Goal: Answer question/provide support: Share knowledge or assist other users

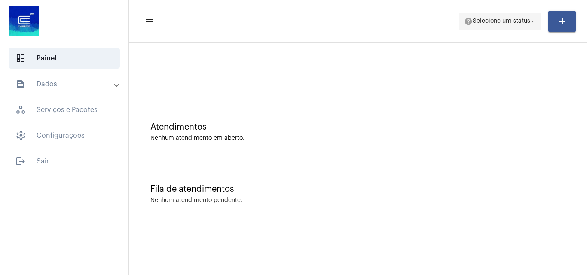
click at [504, 21] on span "Selecione um status" at bounding box center [502, 21] width 58 height 6
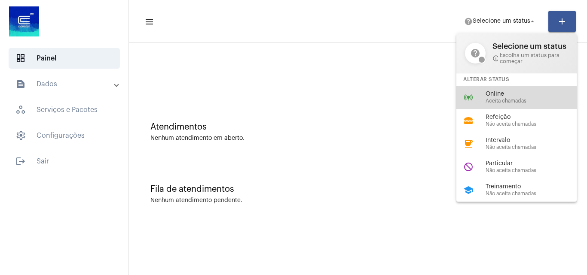
click at [494, 101] on span "Aceita chamadas" at bounding box center [535, 101] width 98 height 6
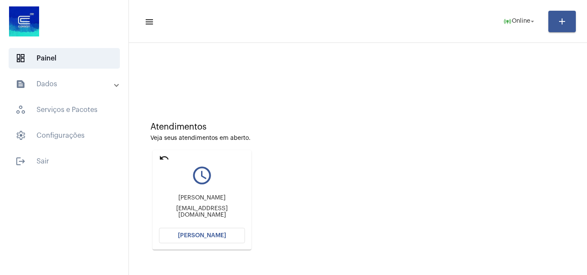
click at [176, 230] on button "[PERSON_NAME]" at bounding box center [202, 235] width 86 height 15
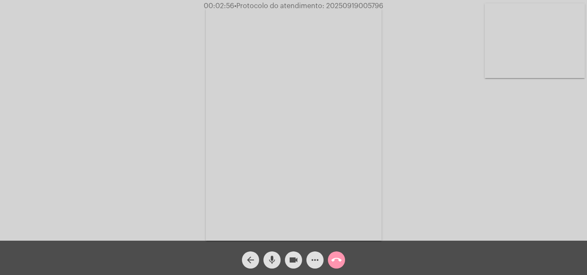
click at [554, 41] on video at bounding box center [535, 40] width 100 height 75
click at [106, 151] on video at bounding box center [108, 122] width 100 height 133
click at [551, 58] on video at bounding box center [535, 40] width 100 height 75
click at [131, 130] on video at bounding box center [108, 122] width 100 height 133
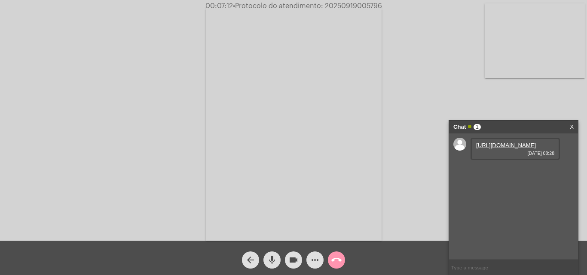
click at [511, 149] on link "[URL][DOMAIN_NAME]" at bounding box center [506, 145] width 60 height 6
click at [493, 173] on link "[URL][DOMAIN_NAME]" at bounding box center [506, 170] width 60 height 6
click at [506, 198] on link "[URL][DOMAIN_NAME]" at bounding box center [506, 194] width 60 height 6
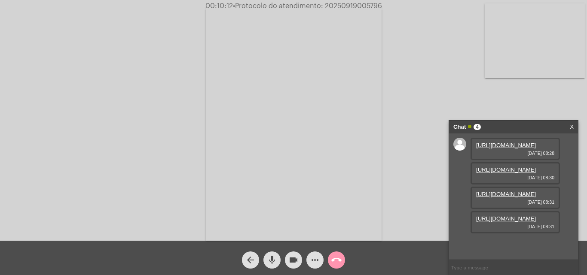
scroll to position [51, 0]
click at [522, 222] on link "[URL][DOMAIN_NAME]" at bounding box center [506, 219] width 60 height 6
click at [348, 5] on span "• Protocolo do atendimento: 20250919005796" at bounding box center [306, 6] width 149 height 7
copy span "20250919005796"
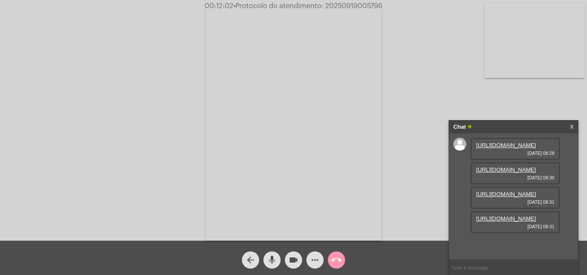
paste input "20250919005796"
type input "20250919005796"
click at [339, 264] on mat-icon "call_end" at bounding box center [336, 260] width 10 height 10
click at [340, 263] on mat-icon "call_end" at bounding box center [336, 260] width 10 height 10
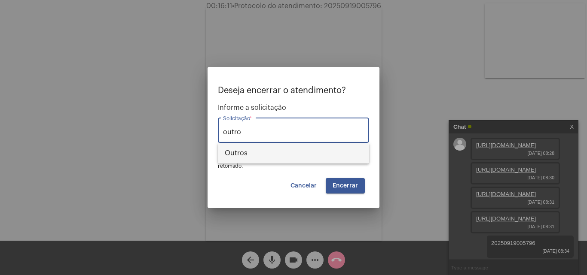
click at [296, 154] on span "Outros" at bounding box center [294, 153] width 138 height 21
type input "Outros"
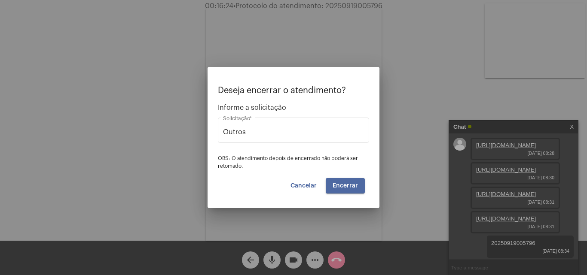
click at [353, 183] on span "Encerrar" at bounding box center [345, 186] width 25 height 6
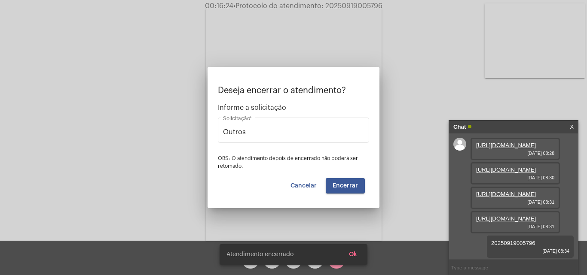
click at [353, 183] on video at bounding box center [294, 123] width 176 height 235
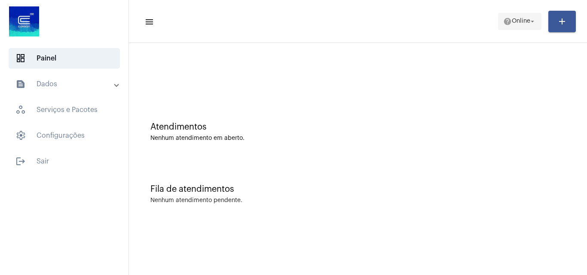
click at [527, 17] on span "help Online arrow_drop_down" at bounding box center [519, 20] width 33 height 15
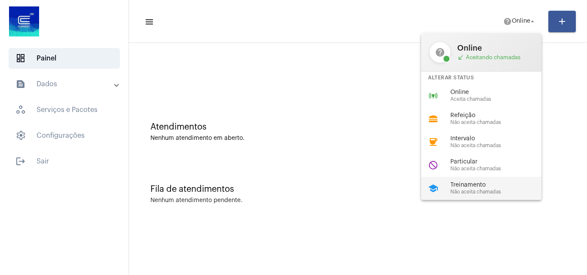
click at [473, 188] on span "Treinamento" at bounding box center [499, 185] width 98 height 6
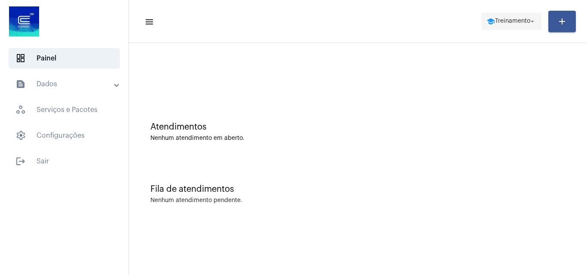
click at [506, 21] on span "Treinamento" at bounding box center [512, 21] width 35 height 6
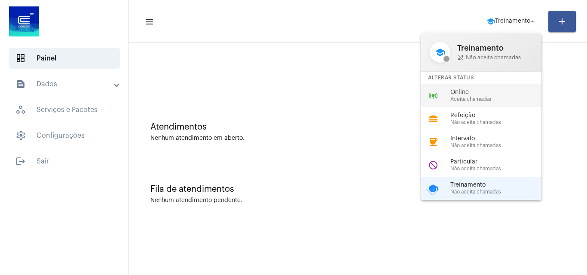
click at [474, 98] on span "Aceita chamadas" at bounding box center [499, 100] width 98 height 6
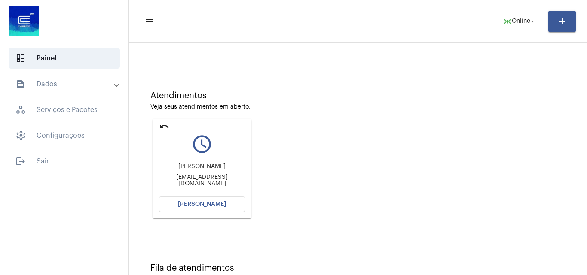
scroll to position [61, 0]
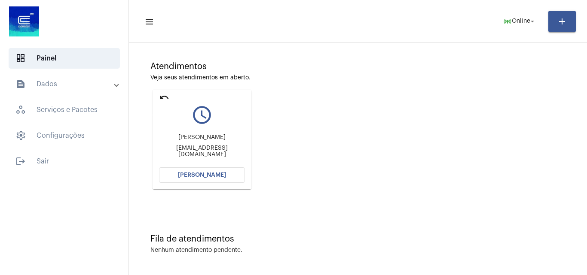
click at [165, 99] on mat-icon "undo" at bounding box center [164, 97] width 10 height 10
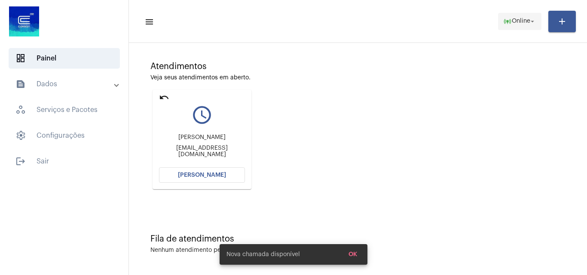
click at [513, 23] on span "Online" at bounding box center [521, 21] width 18 height 6
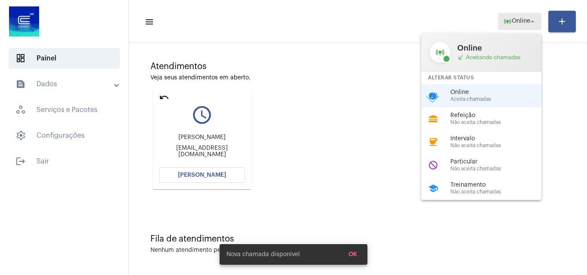
scroll to position [0, 0]
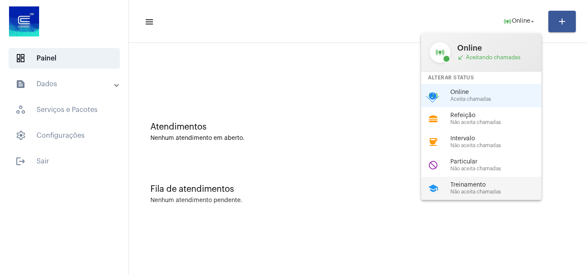
click at [468, 186] on span "Treinamento" at bounding box center [499, 185] width 98 height 6
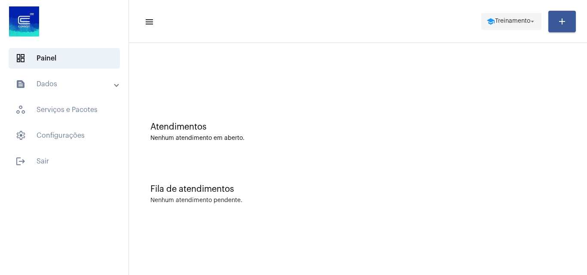
click at [502, 20] on span "Treinamento" at bounding box center [512, 21] width 35 height 6
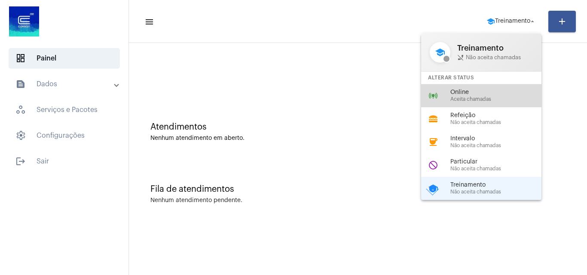
click at [474, 97] on span "Aceita chamadas" at bounding box center [499, 100] width 98 height 6
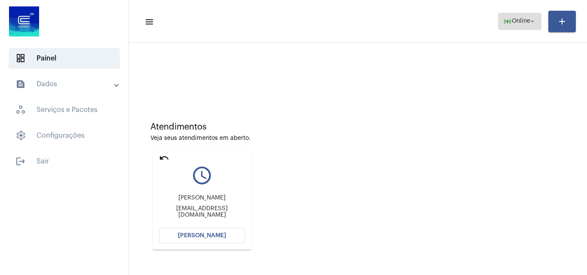
click at [512, 24] on span "Online" at bounding box center [521, 21] width 18 height 6
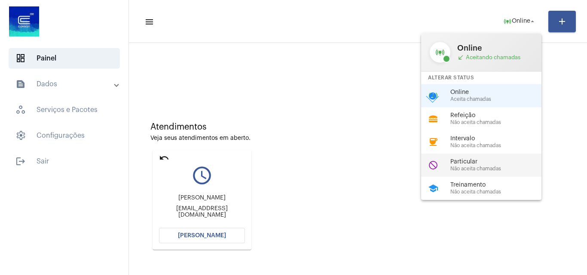
click at [468, 159] on span "Particular" at bounding box center [499, 162] width 98 height 6
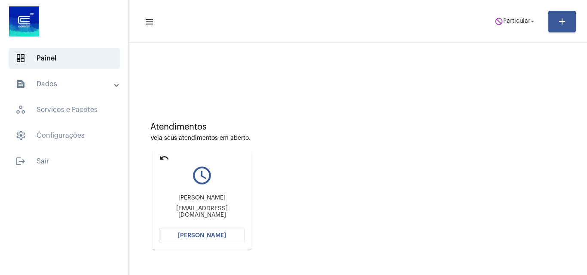
click at [170, 156] on mat-card "undo query_builder [PERSON_NAME] [PERSON_NAME][EMAIL_ADDRESS][DOMAIN_NAME] [PER…" at bounding box center [202, 200] width 99 height 100
click at [156, 158] on mat-card "undo query_builder [PERSON_NAME] [PERSON_NAME][EMAIL_ADDRESS][DOMAIN_NAME] [PER…" at bounding box center [202, 200] width 99 height 100
click at [169, 161] on mat-icon "undo" at bounding box center [164, 158] width 10 height 10
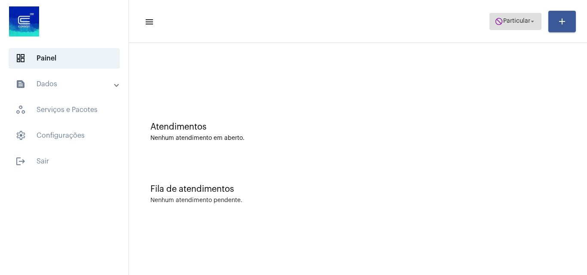
click at [525, 20] on span "Particular" at bounding box center [516, 21] width 27 height 6
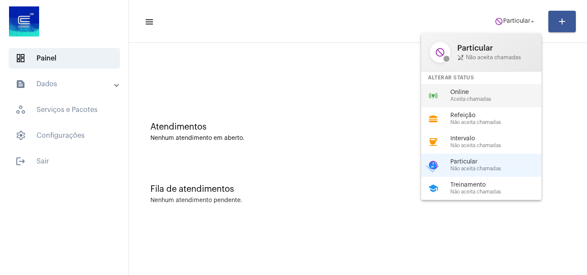
click at [481, 97] on span "Aceita chamadas" at bounding box center [499, 100] width 98 height 6
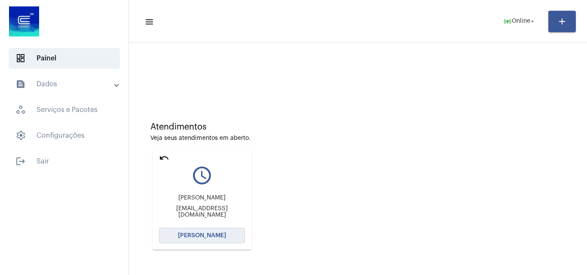
click at [227, 235] on button "[PERSON_NAME]" at bounding box center [202, 235] width 86 height 15
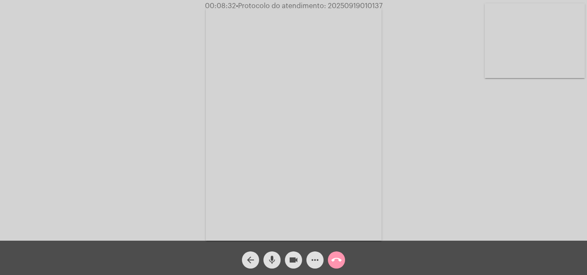
click at [360, 8] on span "• Protocolo do atendimento: 20250919010137" at bounding box center [309, 6] width 147 height 7
copy span "20250919010137"
click at [339, 264] on mat-icon "call_end" at bounding box center [336, 260] width 10 height 10
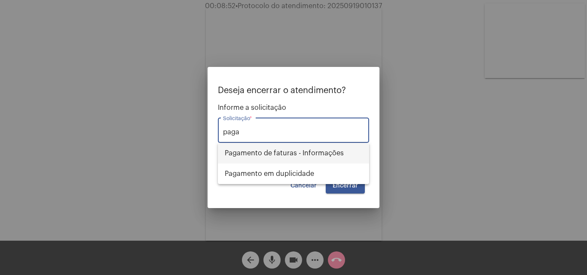
click at [312, 156] on span "Pagamento de faturas - Informações" at bounding box center [294, 153] width 138 height 21
type input "Pagamento de faturas - Informações"
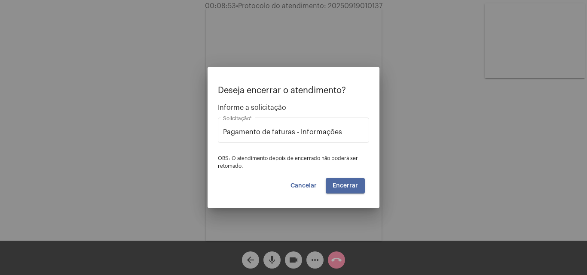
click at [347, 187] on span "Encerrar" at bounding box center [345, 186] width 25 height 6
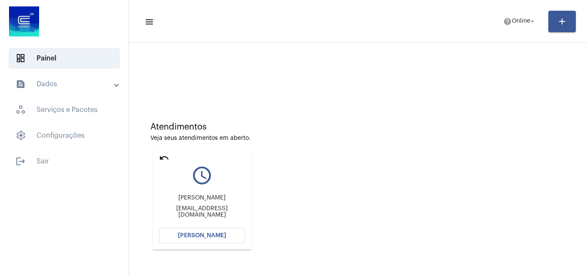
click at [219, 230] on button "[PERSON_NAME]" at bounding box center [202, 235] width 86 height 15
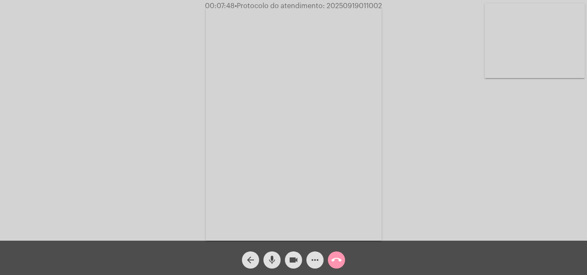
click at [358, 8] on span "• Protocolo do atendimento: 20250919011002" at bounding box center [308, 6] width 147 height 7
copy span "20250919011002"
click at [339, 261] on mat-icon "call_end" at bounding box center [336, 260] width 10 height 10
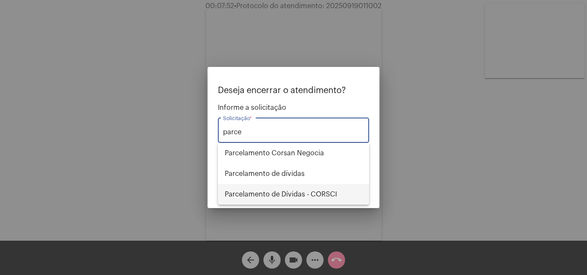
click at [299, 191] on span "Parcelamento de Dívidas - CORSCI" at bounding box center [294, 194] width 138 height 21
type input "Parcelamento de Dívidas - CORSCI"
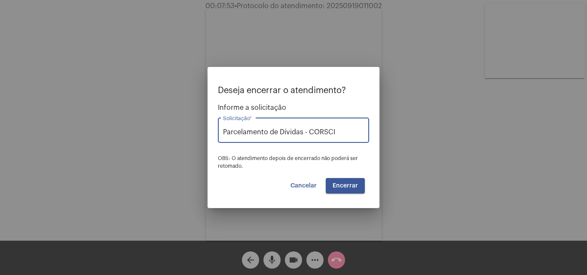
click at [350, 184] on span "Encerrar" at bounding box center [345, 186] width 25 height 6
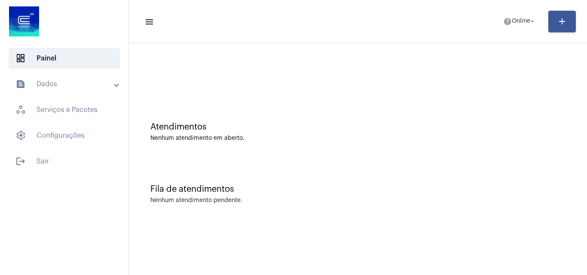
click at [84, 85] on mat-panel-title "text_snippet_outlined Dados" at bounding box center [64, 84] width 99 height 10
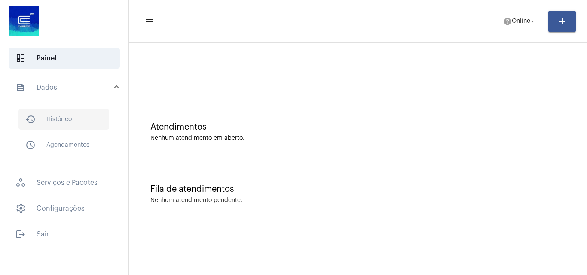
click at [70, 122] on span "history_outlined Histórico" at bounding box center [63, 119] width 91 height 21
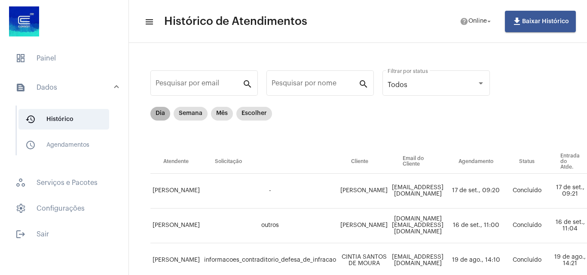
click at [157, 113] on mat-chip "Dia" at bounding box center [160, 114] width 20 height 14
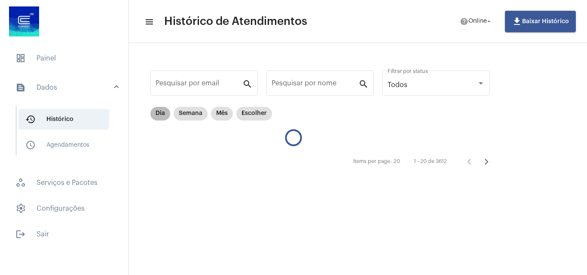
click at [150, 115] on div "Dia Semana Mês Escolher" at bounding box center [211, 113] width 125 height 17
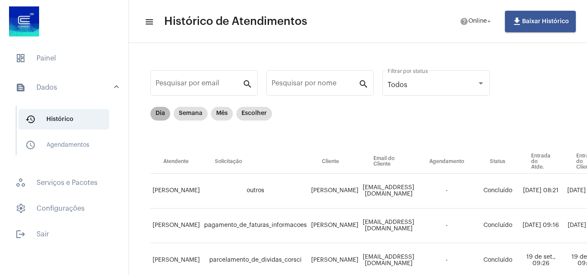
click at [156, 111] on mat-chip "Dia" at bounding box center [160, 114] width 20 height 14
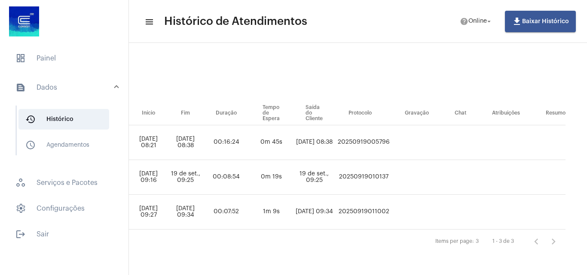
scroll to position [55, 508]
click at [78, 56] on span "dashboard Painel" at bounding box center [64, 58] width 111 height 21
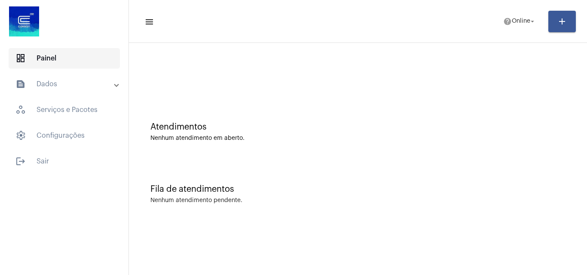
click at [46, 55] on span "dashboard Painel" at bounding box center [64, 58] width 111 height 21
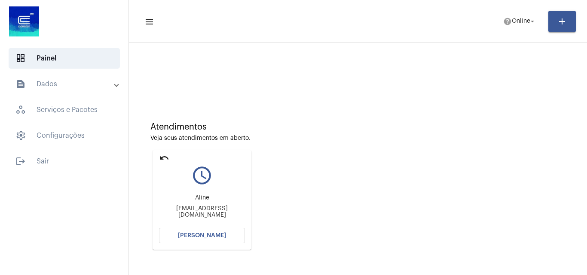
click at [214, 235] on span "[PERSON_NAME]" at bounding box center [202, 236] width 48 height 6
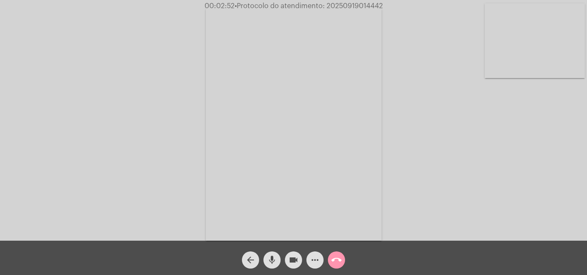
click at [274, 260] on mat-icon "mic" at bounding box center [272, 260] width 10 height 10
click at [302, 257] on div "videocam" at bounding box center [293, 258] width 21 height 21
click at [277, 263] on mat-icon "mic_off" at bounding box center [272, 260] width 10 height 10
click at [292, 264] on mat-icon "videocam_off" at bounding box center [293, 260] width 10 height 10
click at [359, 7] on span "• Protocolo do atendimento: 20250919014442" at bounding box center [309, 6] width 148 height 7
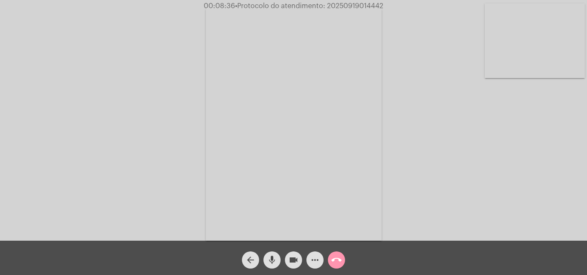
click at [359, 7] on span "• Protocolo do atendimento: 20250919014442" at bounding box center [309, 6] width 148 height 7
copy span "20250919014442"
click at [167, 25] on div "Acessando Câmera e Microfone..." at bounding box center [293, 122] width 585 height 241
click at [340, 262] on mat-icon "call_end" at bounding box center [336, 260] width 10 height 10
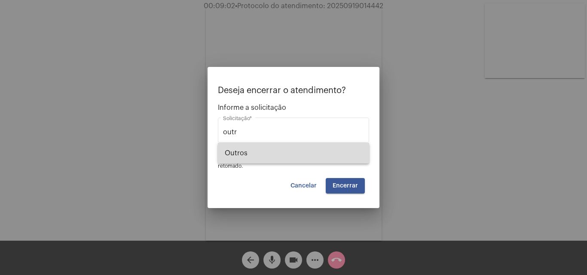
click at [268, 147] on span "Outros" at bounding box center [294, 153] width 138 height 21
type input "Outros"
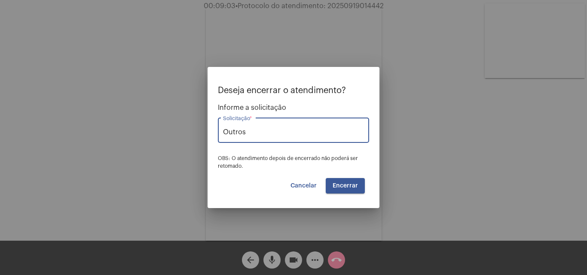
click at [340, 187] on span "Encerrar" at bounding box center [345, 186] width 25 height 6
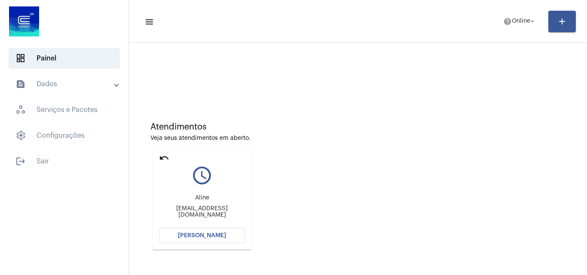
click at [220, 234] on span "[PERSON_NAME]" at bounding box center [202, 236] width 48 height 6
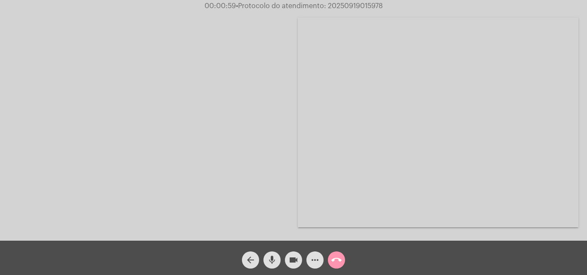
click at [336, 260] on mat-icon "call_end" at bounding box center [336, 260] width 10 height 10
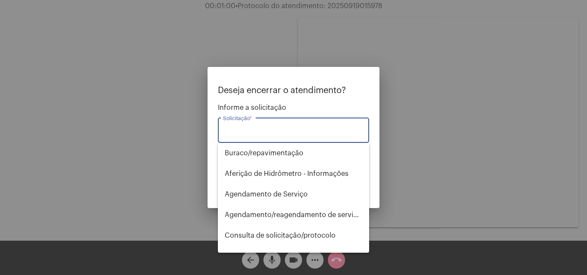
type input "ç"
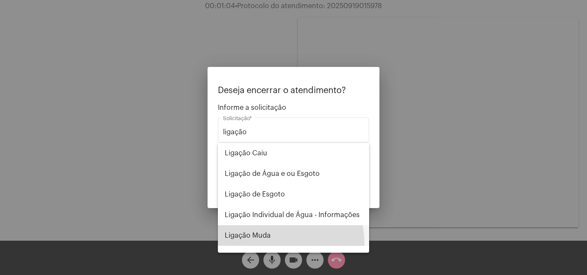
click at [275, 243] on span "Ligação Muda" at bounding box center [294, 236] width 138 height 21
type input "Ligação Muda"
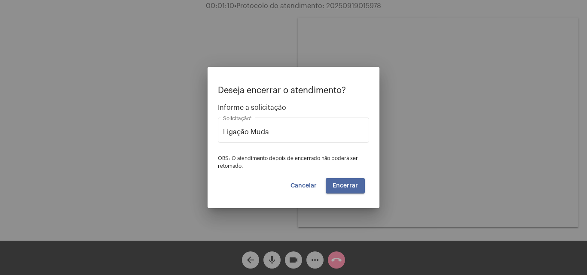
click at [351, 185] on span "Encerrar" at bounding box center [345, 186] width 25 height 6
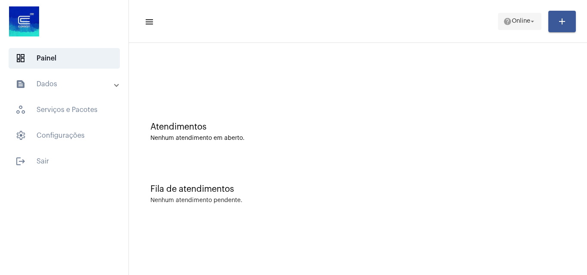
click at [522, 19] on span "Online" at bounding box center [521, 21] width 18 height 6
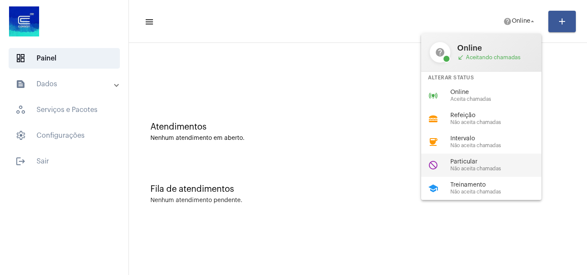
click at [480, 159] on span "Particular" at bounding box center [499, 162] width 98 height 6
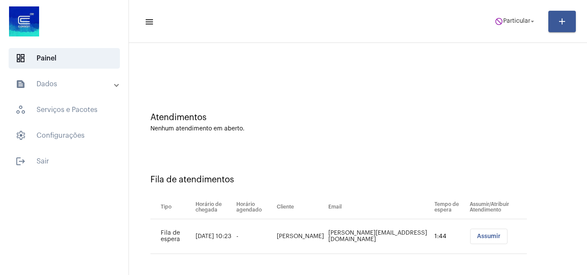
scroll to position [12, 0]
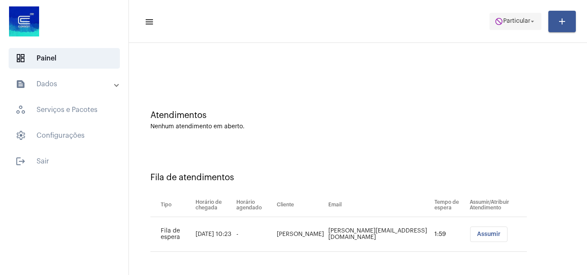
click at [507, 22] on span "Particular" at bounding box center [516, 21] width 27 height 6
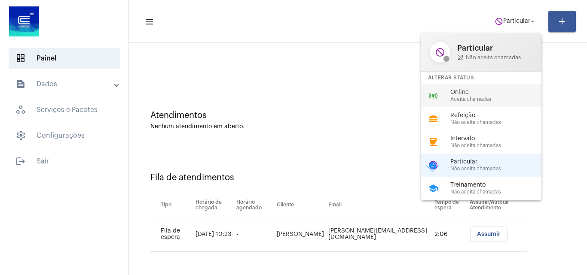
click at [437, 98] on mat-icon "online_prediction" at bounding box center [433, 96] width 10 height 10
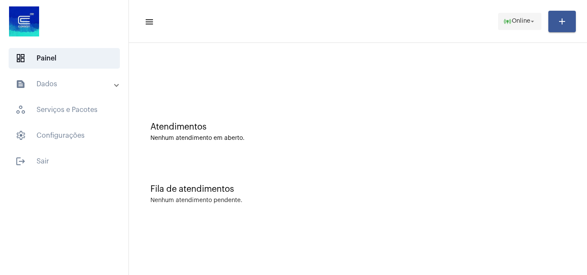
scroll to position [0, 0]
click at [498, 16] on button "online_prediction Online arrow_drop_down" at bounding box center [519, 21] width 43 height 17
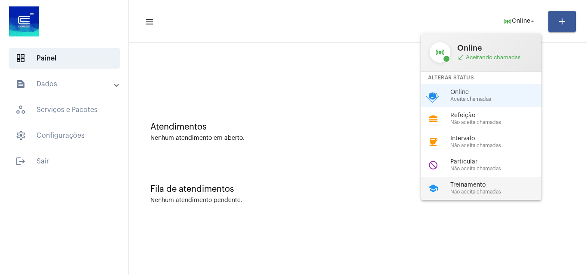
click at [480, 186] on span "Treinamento" at bounding box center [499, 185] width 98 height 6
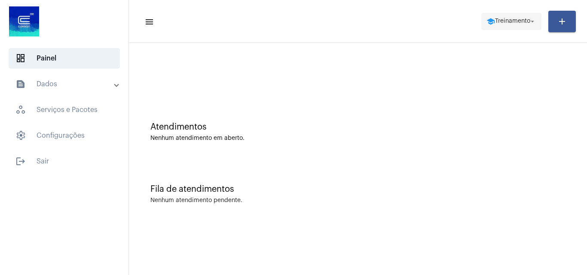
click at [488, 16] on span "school Treinamento arrow_drop_down" at bounding box center [511, 20] width 50 height 15
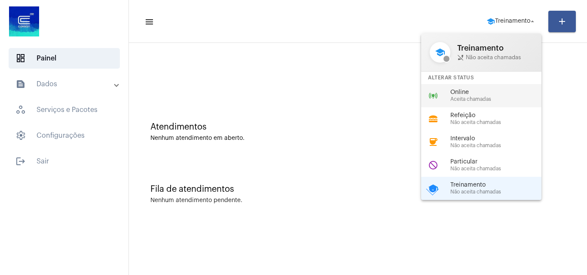
click at [481, 92] on span "Online" at bounding box center [499, 92] width 98 height 6
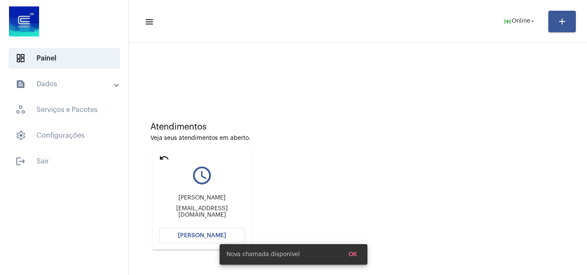
click at [179, 234] on button "[PERSON_NAME]" at bounding box center [202, 235] width 86 height 15
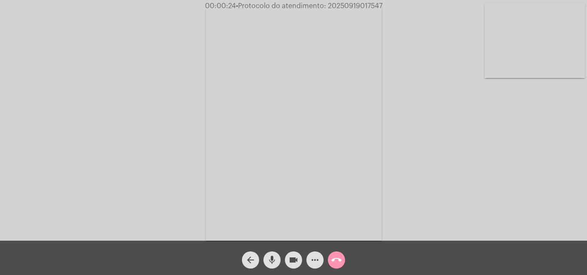
click at [312, 262] on mat-icon "more_horiz" at bounding box center [315, 260] width 10 height 10
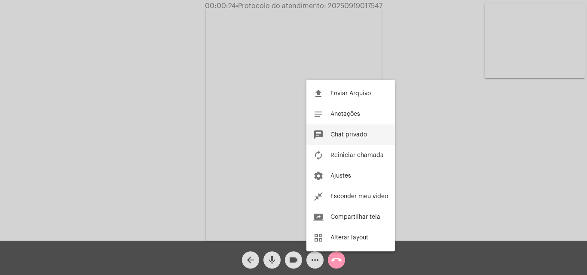
click at [357, 135] on span "Chat privado" at bounding box center [348, 135] width 37 height 6
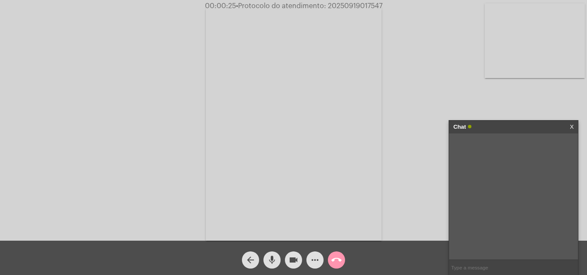
click at [500, 263] on input "text" at bounding box center [513, 267] width 129 height 15
type input "a senhora não quer retornar por outro dispositivo?"
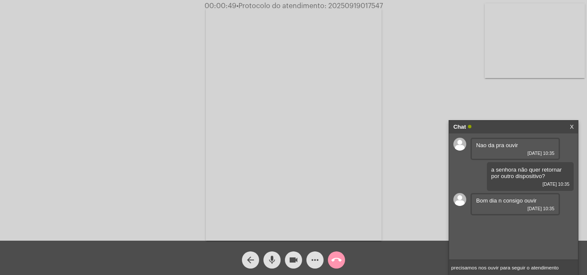
type input "precisamos nos ouvir para seguir o atendimento"
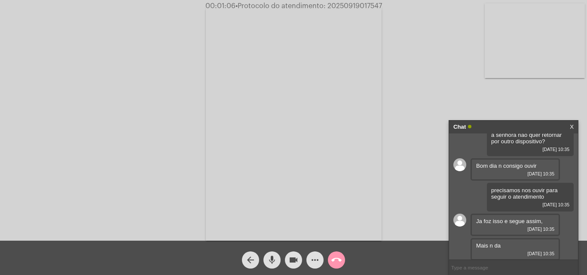
scroll to position [36, 0]
click at [497, 270] on input "text" at bounding box center [513, 267] width 129 height 15
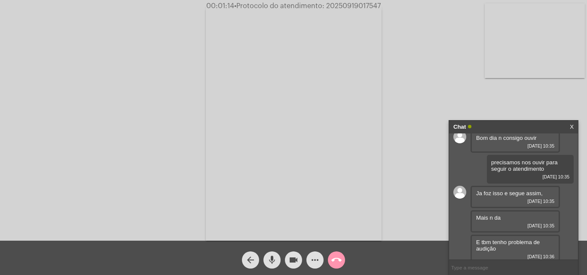
scroll to position [67, 0]
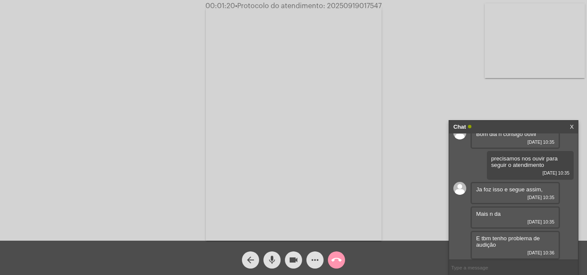
click at [500, 266] on input "text" at bounding box center [513, 267] width 129 height 15
click at [502, 269] on input "text" at bounding box center [513, 267] width 129 height 15
click at [508, 264] on input "text" at bounding box center [513, 267] width 129 height 15
click at [488, 268] on input "certo, vou verificar se temos alguém livre para confirmnar se o problrma não se…" at bounding box center [513, 267] width 129 height 15
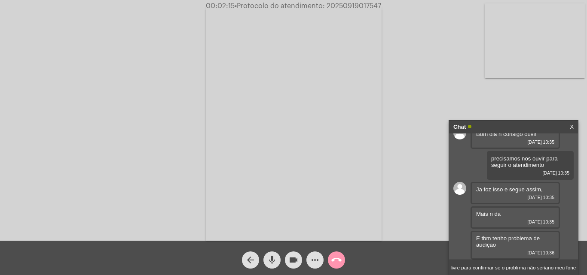
scroll to position [0, 85]
click at [515, 266] on input "certo, vou verificar se temos alguém livre para confirmar se o problrma não ser…" at bounding box center [513, 267] width 129 height 15
click at [527, 268] on input "certo, vou verificar se temos alguém livre para confirmar se o problerma não se…" at bounding box center [513, 267] width 129 height 15
click at [547, 266] on input "certo, vou verificar se temos alguém livre para confirmar se o problema não ser…" at bounding box center [513, 267] width 129 height 15
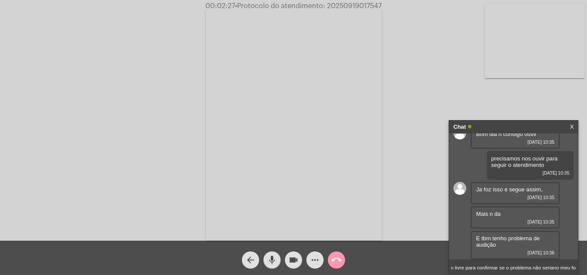
click at [554, 268] on input "certo, vou verificar se temos alguém livre para confirmar se o problema não ser…" at bounding box center [513, 267] width 129 height 15
type input "certo, vou verificar se temos alguém livre para confirmar se o problema não ser…"
click at [545, 266] on input "certo, vou verificar se temos alguém livre para confirmar se o problema não ser…" at bounding box center [513, 267] width 129 height 15
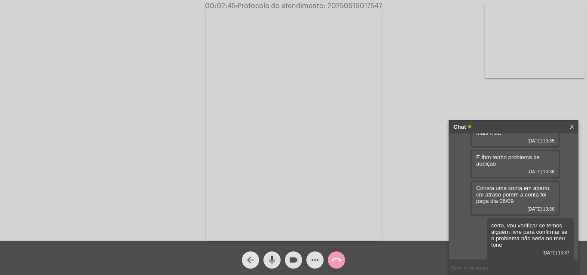
click at [248, 263] on mat-icon "arrow_back" at bounding box center [250, 260] width 10 height 10
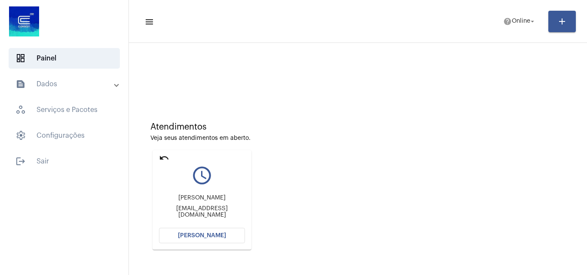
click at [162, 156] on mat-icon "undo" at bounding box center [164, 158] width 10 height 10
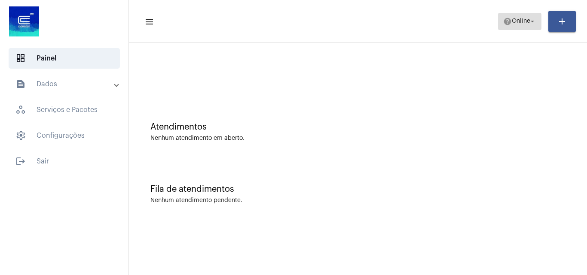
click at [507, 28] on span "help Online arrow_drop_down" at bounding box center [519, 20] width 33 height 15
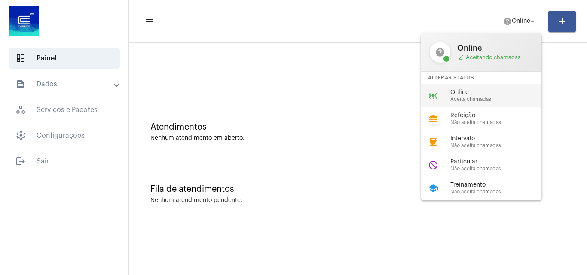
click at [469, 94] on span "Online" at bounding box center [499, 92] width 98 height 6
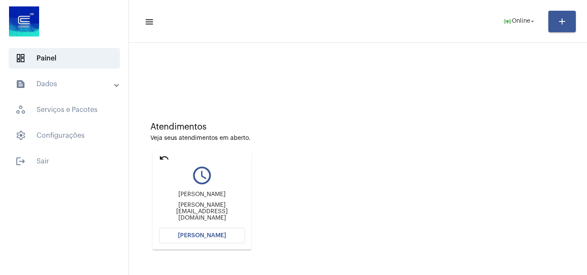
click at [174, 235] on button "[PERSON_NAME]" at bounding box center [202, 235] width 86 height 15
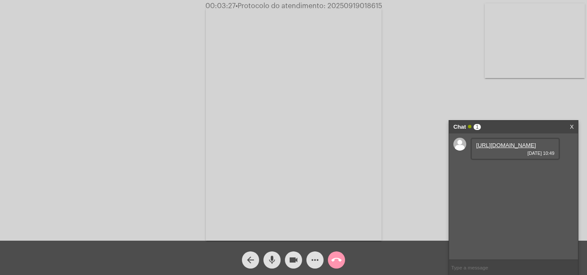
click at [492, 142] on link "[URL][DOMAIN_NAME]" at bounding box center [506, 145] width 60 height 6
click at [517, 173] on link "[URL][DOMAIN_NAME]" at bounding box center [506, 170] width 60 height 6
click at [505, 198] on link "[URL][DOMAIN_NAME]" at bounding box center [506, 194] width 60 height 6
click at [311, 257] on mat-icon "more_horiz" at bounding box center [315, 260] width 10 height 10
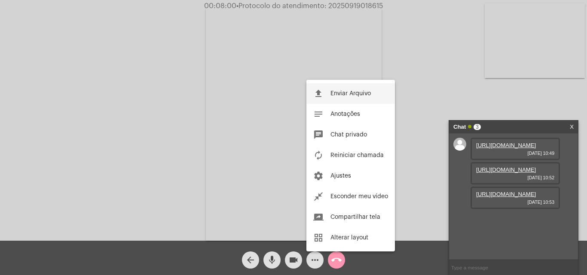
click at [347, 91] on span "Enviar Arquivo" at bounding box center [350, 94] width 40 height 6
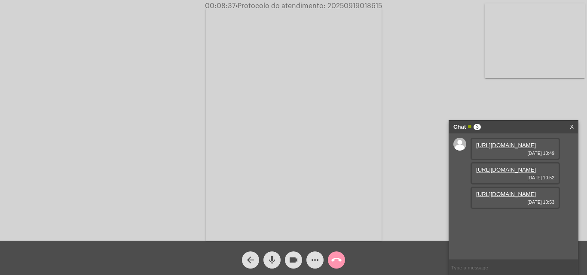
click at [313, 259] on mat-icon "more_horiz" at bounding box center [315, 260] width 10 height 10
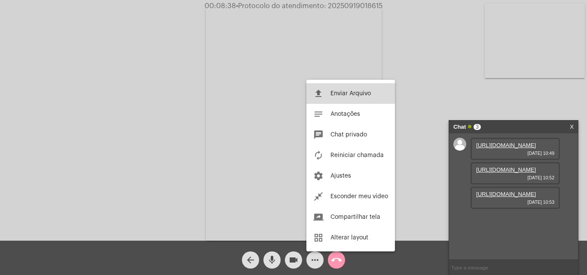
click at [358, 96] on span "Enviar Arquivo" at bounding box center [350, 94] width 40 height 6
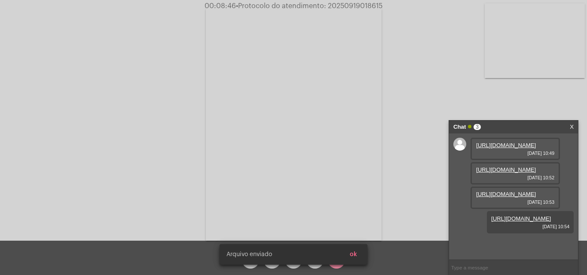
scroll to position [51, 0]
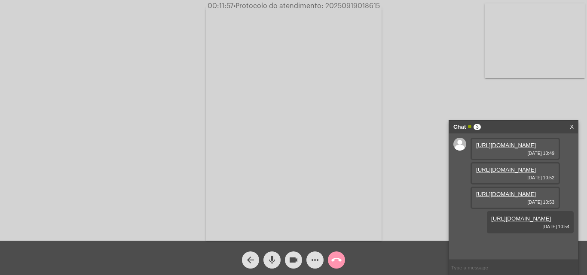
click at [364, 9] on span "• Protocolo do atendimento: 20250919018615" at bounding box center [306, 6] width 147 height 7
copy span "20250919018615"
click at [333, 259] on mat-icon "call_end" at bounding box center [336, 260] width 10 height 10
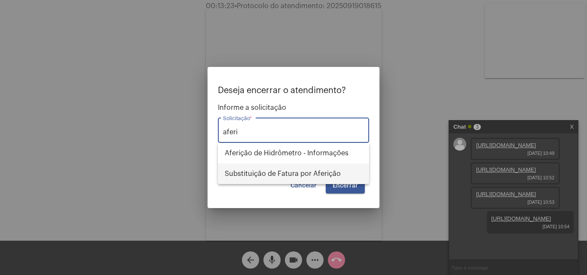
click at [319, 169] on span "Substituição de Fatura por Aferição" at bounding box center [294, 174] width 138 height 21
type input "Substituição de Fatura por Aferição"
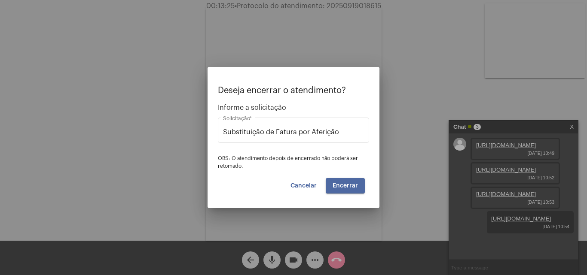
click at [348, 187] on span "Encerrar" at bounding box center [345, 186] width 25 height 6
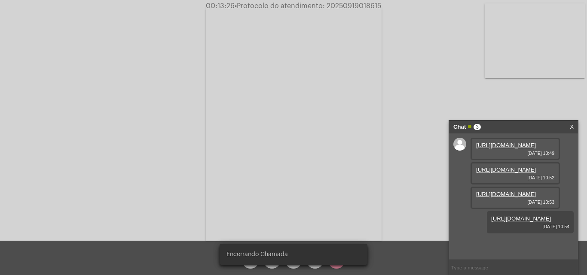
click at [348, 187] on video at bounding box center [294, 123] width 176 height 235
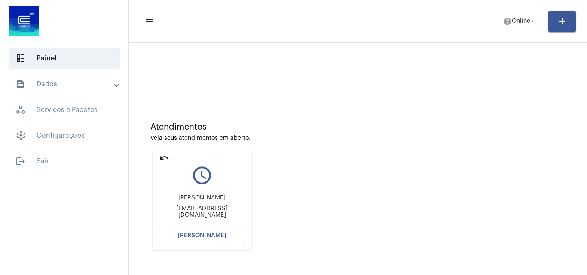
click at [188, 235] on span "[PERSON_NAME]" at bounding box center [202, 236] width 48 height 6
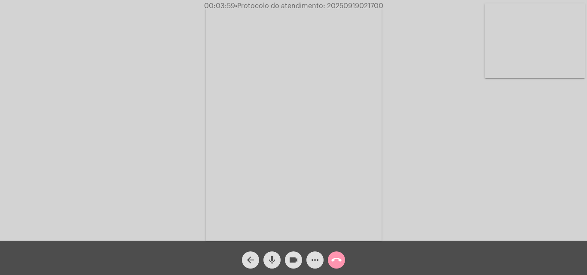
click at [352, 9] on span "• Protocolo do atendimento: 20250919021700" at bounding box center [309, 6] width 148 height 7
copy span "20250919021700"
click at [336, 257] on mat-icon "call_end" at bounding box center [336, 260] width 10 height 10
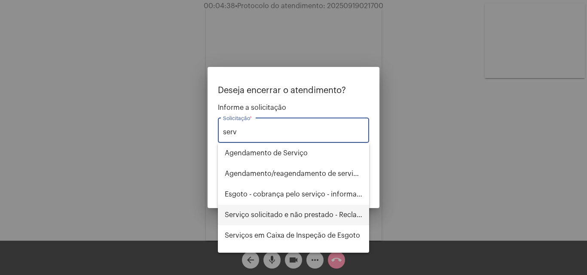
click at [309, 217] on span "Serviço solicitado e não prestado - Reclamação" at bounding box center [294, 215] width 138 height 21
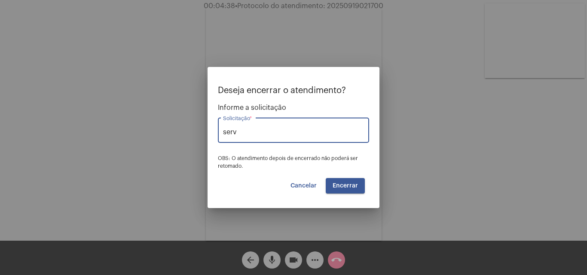
type input "Serviço solicitado e não prestado - Reclamação"
click at [345, 184] on span "Encerrar" at bounding box center [345, 186] width 25 height 6
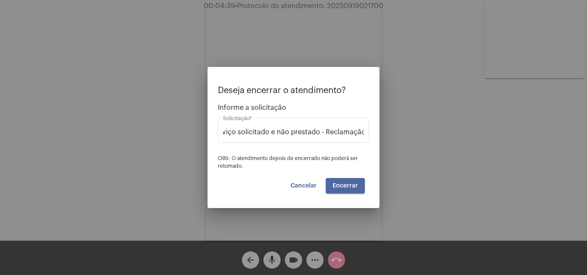
scroll to position [0, 0]
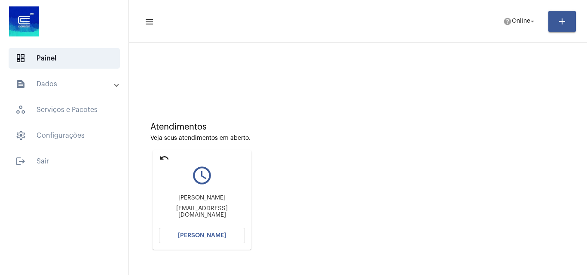
click at [79, 93] on mat-expansion-panel-header "text_snippet_outlined Dados" at bounding box center [66, 84] width 123 height 21
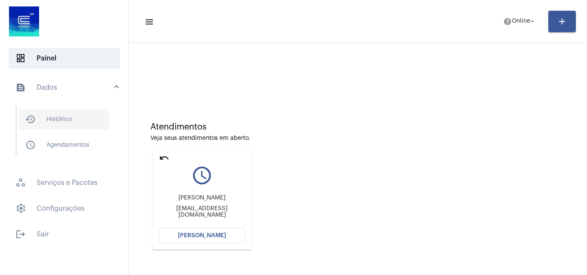
drag, startPoint x: 56, startPoint y: 120, endPoint x: 52, endPoint y: 123, distance: 5.2
click at [52, 123] on span "history_outlined Histórico" at bounding box center [63, 119] width 91 height 21
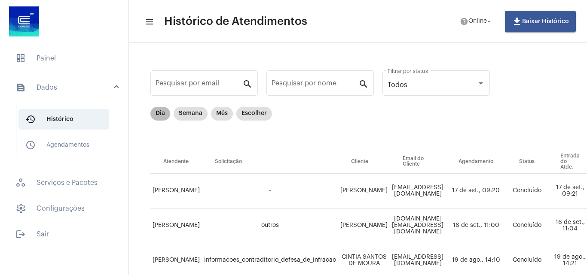
click at [162, 113] on mat-chip "Dia" at bounding box center [160, 114] width 20 height 14
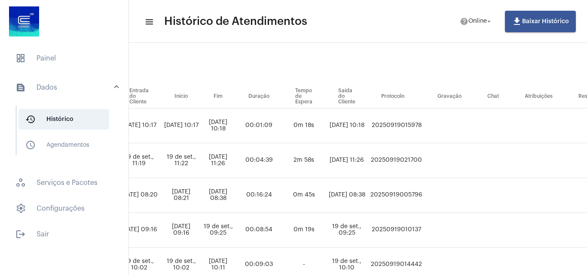
scroll to position [65, 480]
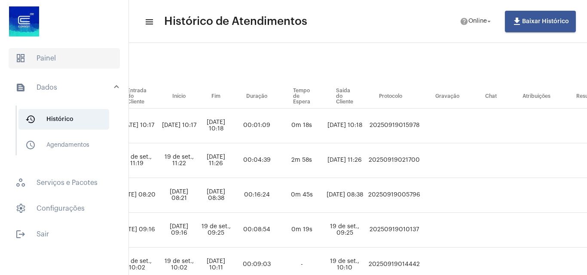
click at [32, 58] on span "dashboard Painel" at bounding box center [64, 58] width 111 height 21
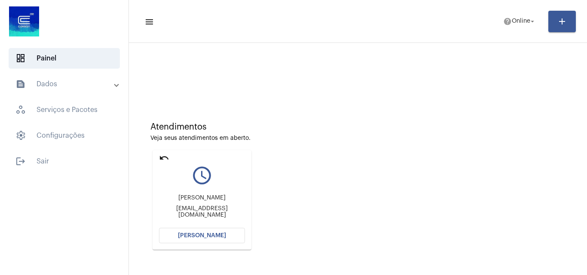
click at [202, 231] on button "[PERSON_NAME]" at bounding box center [202, 235] width 86 height 15
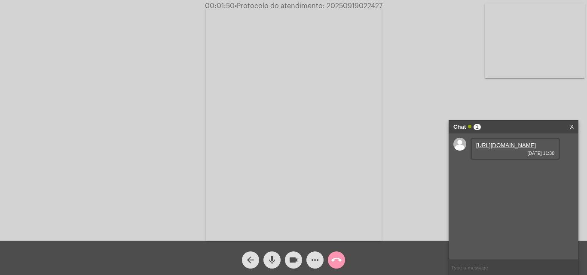
click at [499, 148] on link "[URL][DOMAIN_NAME]" at bounding box center [506, 145] width 60 height 6
click at [365, 3] on span "• Protocolo do atendimento: 20250919022427" at bounding box center [308, 6] width 148 height 7
click at [365, 3] on span "• Protocolo do atendimento: 20250919022427" at bounding box center [309, 6] width 148 height 7
copy span "20250919022427"
click at [344, 263] on button "call_end" at bounding box center [336, 260] width 17 height 17
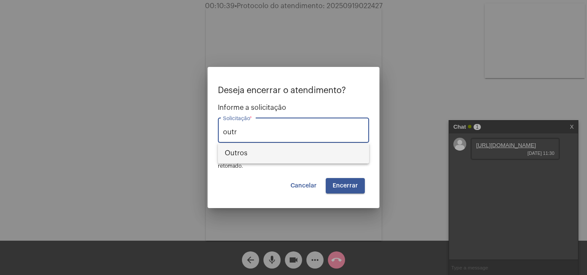
click at [289, 159] on span "Outros" at bounding box center [294, 153] width 138 height 21
type input "Outros"
click at [346, 176] on div "Deseja encerrar o atendimento? Informe a solicitação Outros Solicitação * OBS: …" at bounding box center [293, 140] width 151 height 108
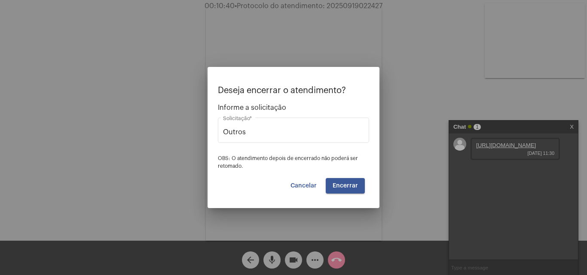
click at [343, 183] on span "Encerrar" at bounding box center [345, 186] width 25 height 6
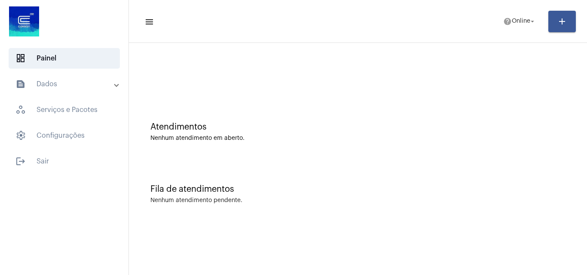
click at [61, 87] on mat-panel-title "text_snippet_outlined Dados" at bounding box center [64, 84] width 99 height 10
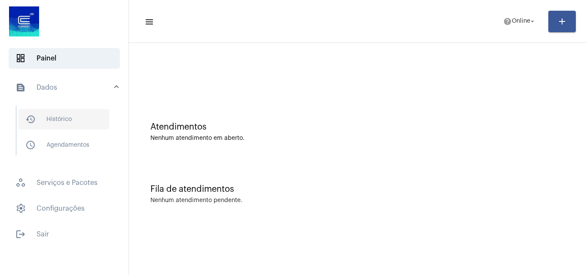
click at [73, 117] on span "history_outlined Histórico" at bounding box center [63, 119] width 91 height 21
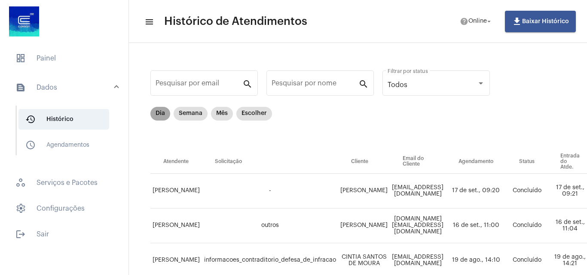
click at [156, 119] on mat-chip "Dia" at bounding box center [160, 114] width 20 height 14
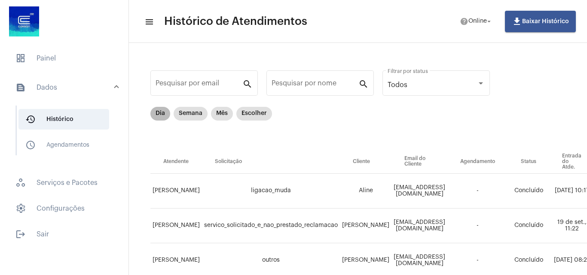
click at [165, 119] on mat-chip "Dia" at bounding box center [160, 114] width 20 height 14
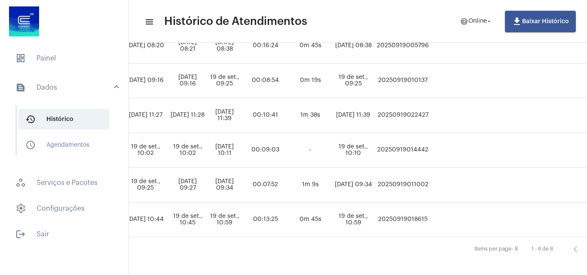
scroll to position [215, 481]
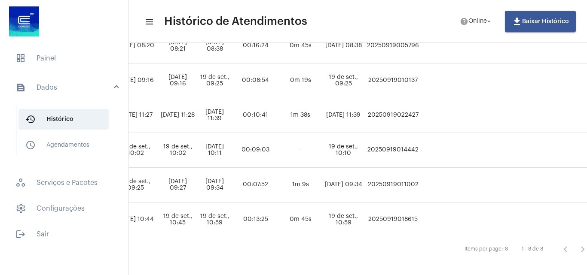
click at [421, 114] on td "20250919022427" at bounding box center [393, 115] width 56 height 35
copy td "20250919022427"
drag, startPoint x: 55, startPoint y: 55, endPoint x: 53, endPoint y: 25, distance: 29.3
click at [55, 55] on span "dashboard Painel" at bounding box center [64, 58] width 111 height 21
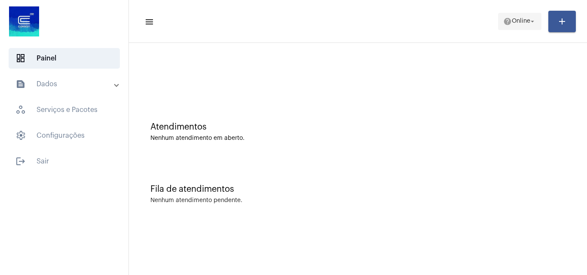
click at [512, 21] on span "Online" at bounding box center [521, 21] width 18 height 6
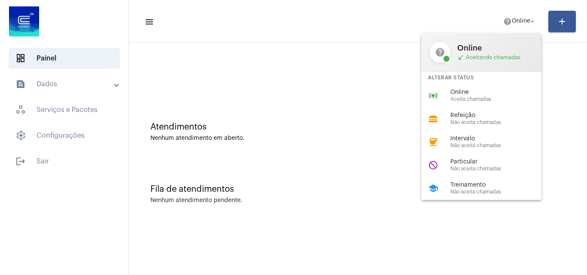
click at [472, 187] on span "Treinamento" at bounding box center [499, 185] width 98 height 6
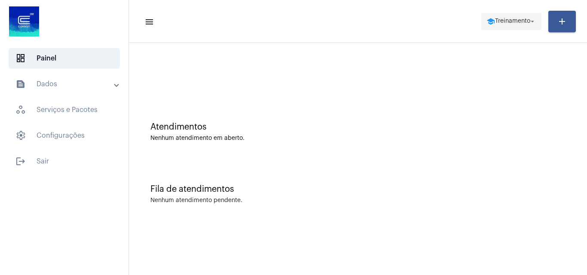
click at [505, 24] on span "Treinamento" at bounding box center [512, 21] width 35 height 6
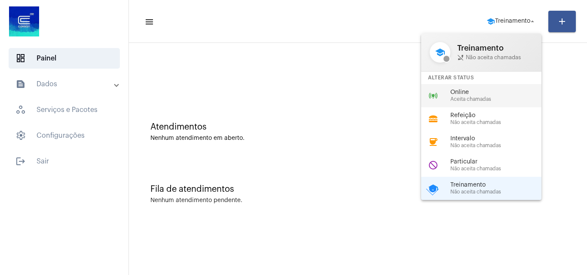
click at [462, 100] on span "Aceita chamadas" at bounding box center [499, 100] width 98 height 6
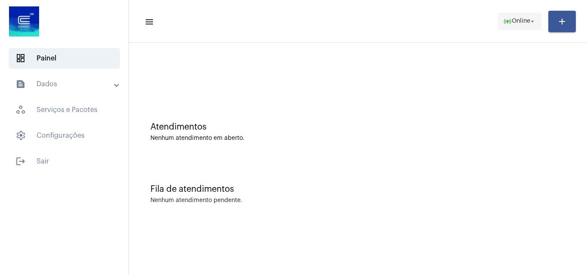
click at [516, 21] on span "Online" at bounding box center [521, 21] width 18 height 6
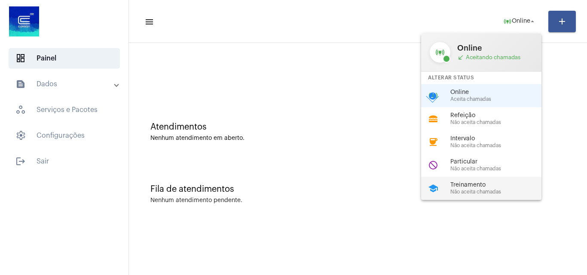
click at [486, 192] on span "Não aceita chamadas" at bounding box center [499, 193] width 98 height 6
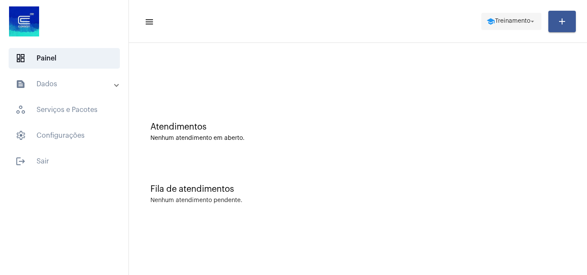
click at [495, 21] on span "Treinamento" at bounding box center [512, 21] width 35 height 6
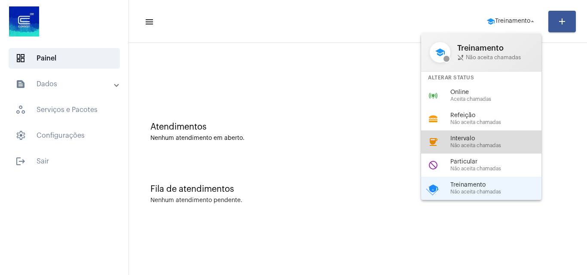
click at [483, 138] on span "Intervalo" at bounding box center [499, 139] width 98 height 6
